Goal: Find specific page/section: Find specific page/section

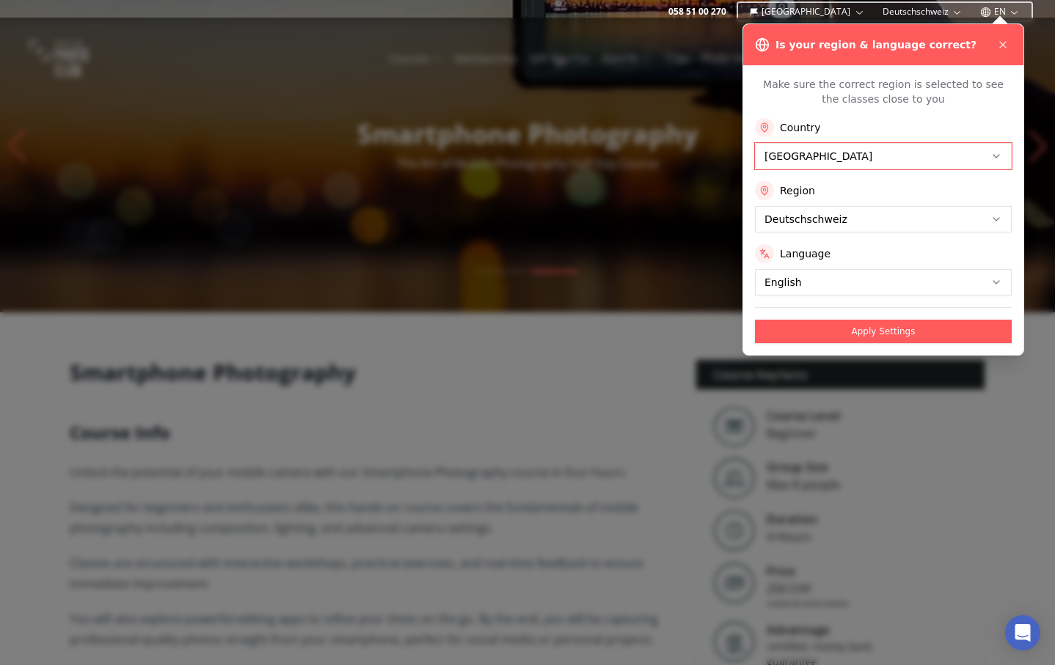
scroll to position [88, 0]
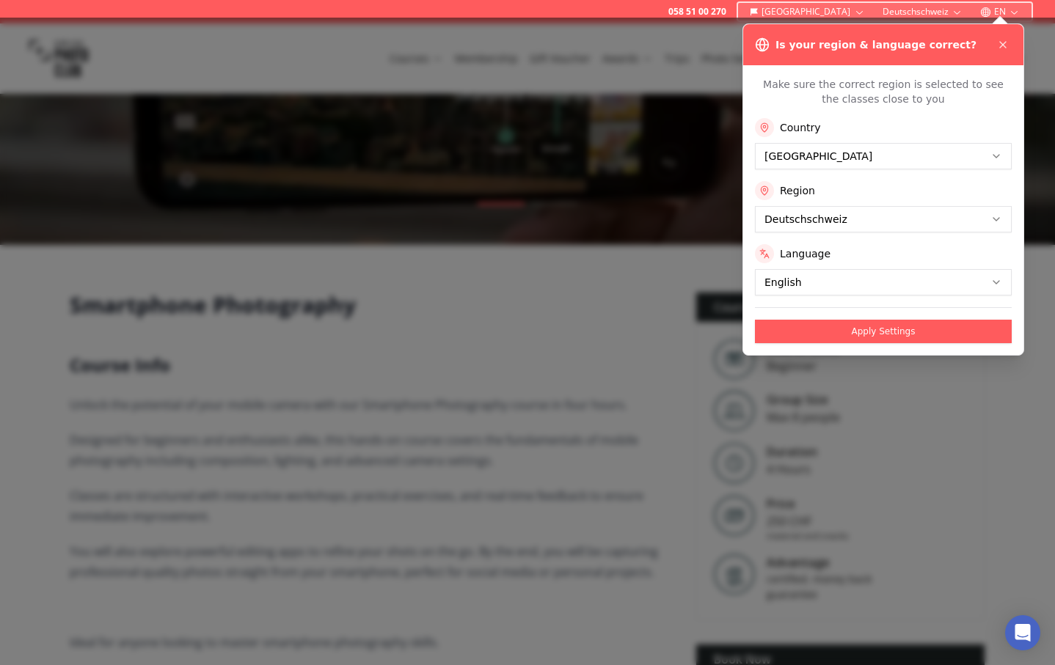
click at [895, 112] on div "Make sure the correct region is selected to see the classes close to you Countr…" at bounding box center [883, 210] width 280 height 290
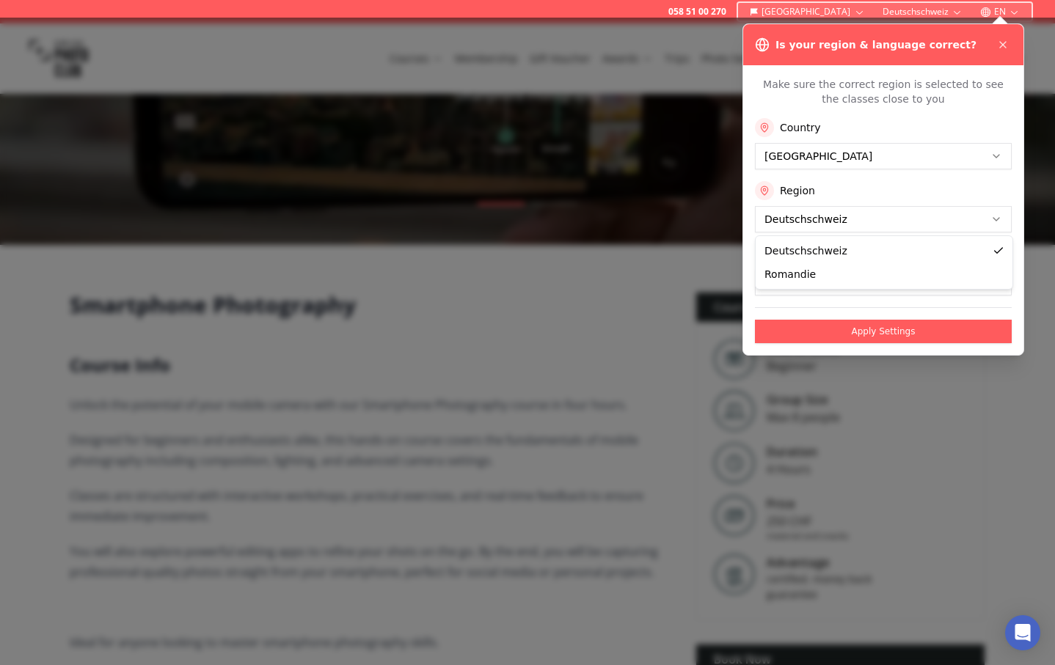
click at [995, 249] on div "Language" at bounding box center [883, 253] width 257 height 19
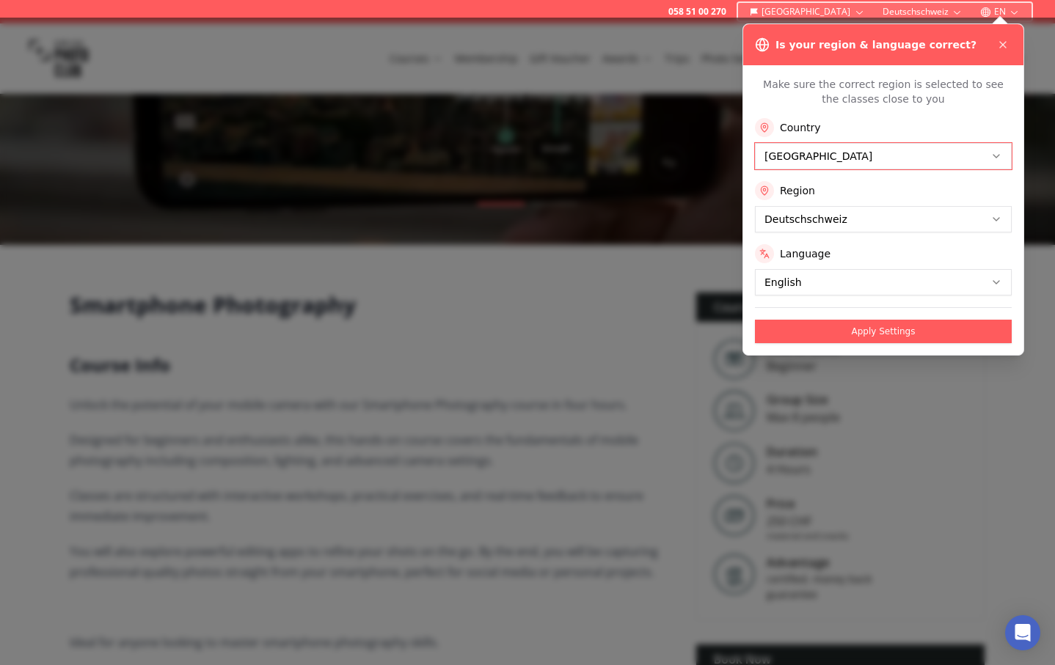
click at [1000, 42] on icon at bounding box center [1003, 45] width 6 height 6
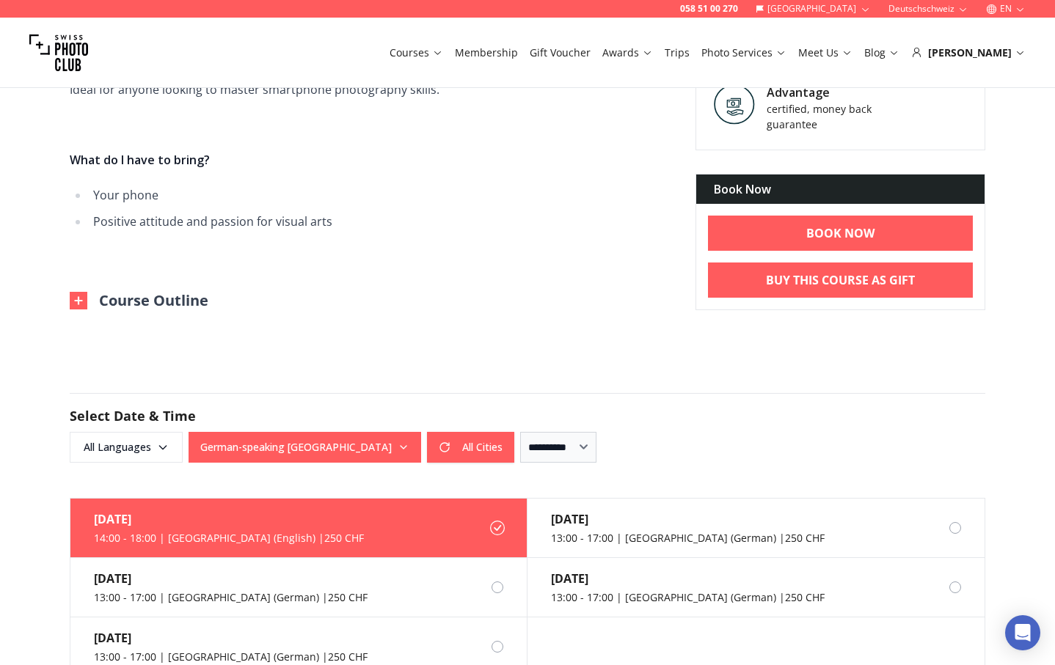
scroll to position [0, 0]
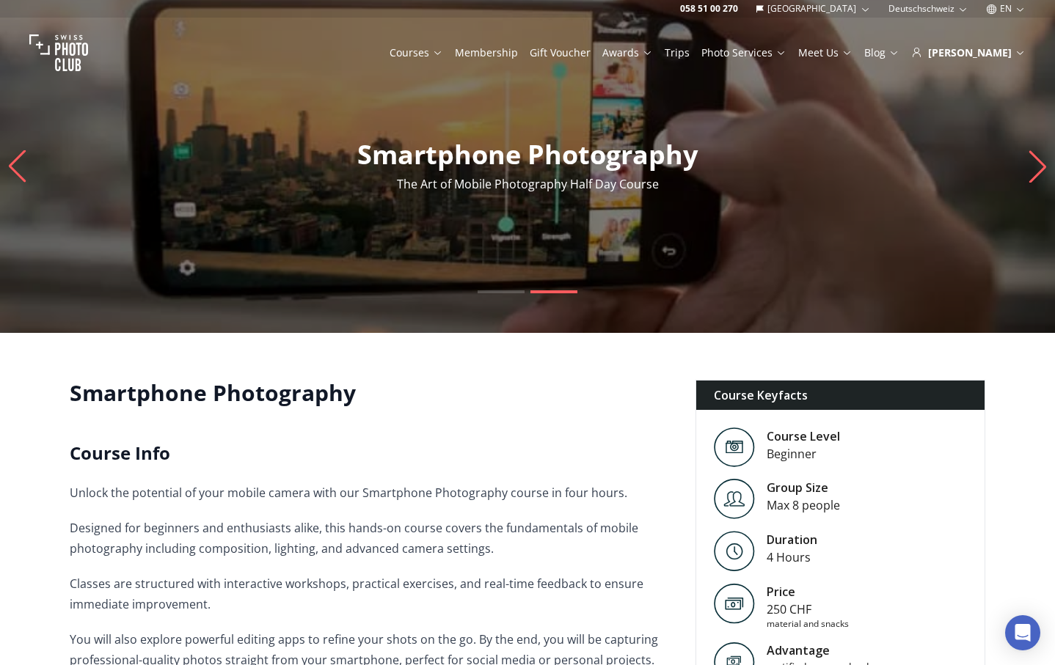
click at [865, 7] on icon "button" at bounding box center [864, 9] width 11 height 11
